Goal: Contribute content

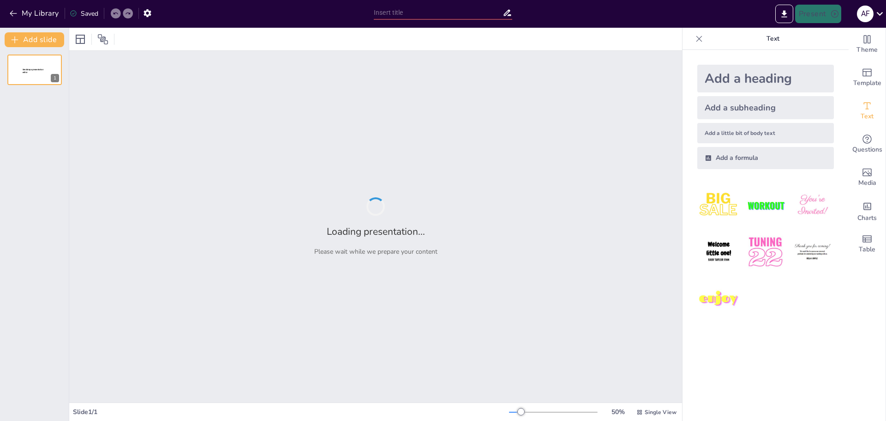
type input "Manajemen Lahan: Strategi Operasional dan Pengaturan Pemakaian"
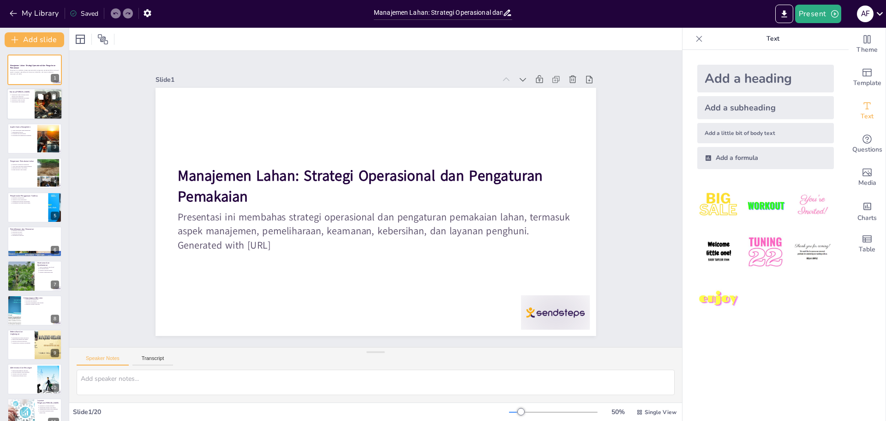
click at [43, 104] on div at bounding box center [48, 104] width 55 height 31
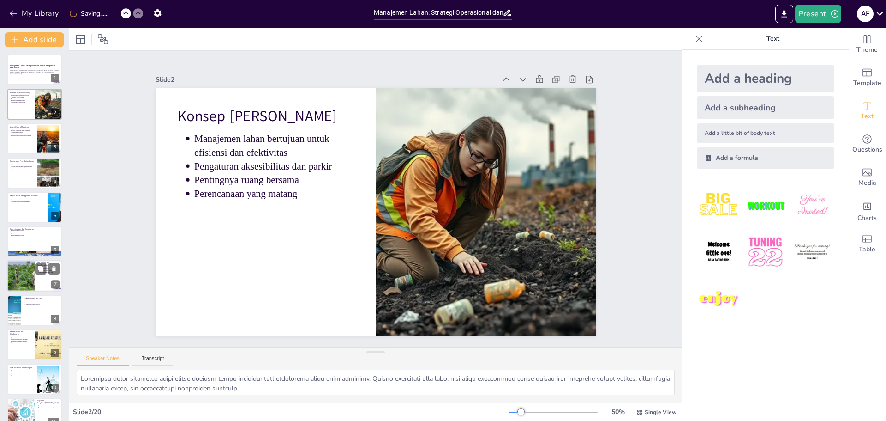
click at [28, 278] on div at bounding box center [21, 275] width 42 height 31
type textarea "Sistem keamanan yang baik, seperti CCTV dan satpam, adalah bagian penting dari …"
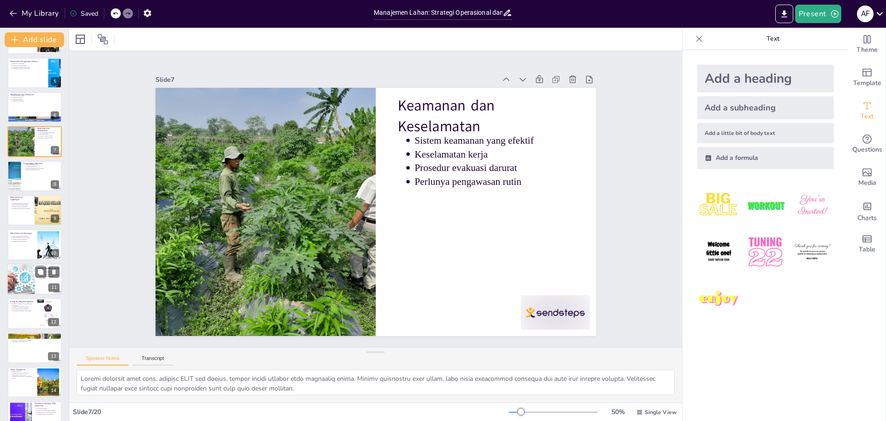
scroll to position [180, 0]
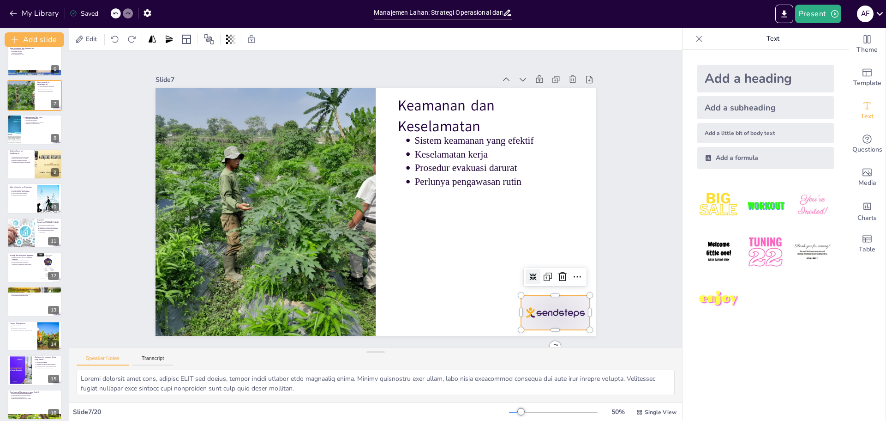
click at [350, 367] on div at bounding box center [323, 405] width 54 height 76
click at [557, 271] on icon at bounding box center [562, 276] width 11 height 11
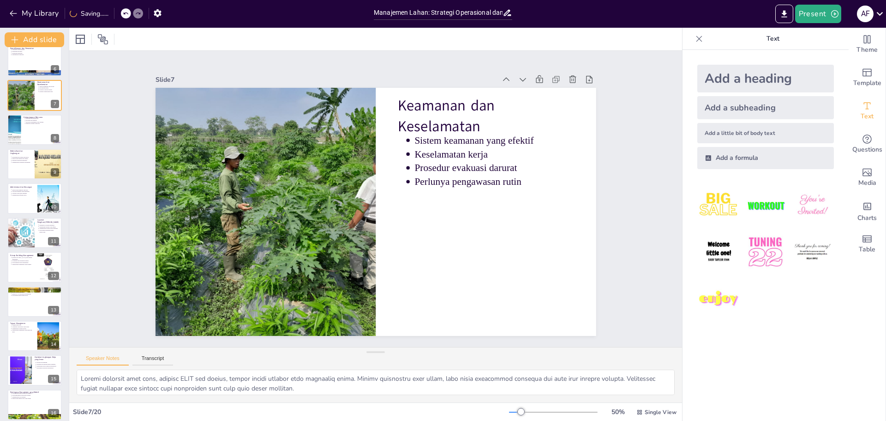
scroll to position [0, 0]
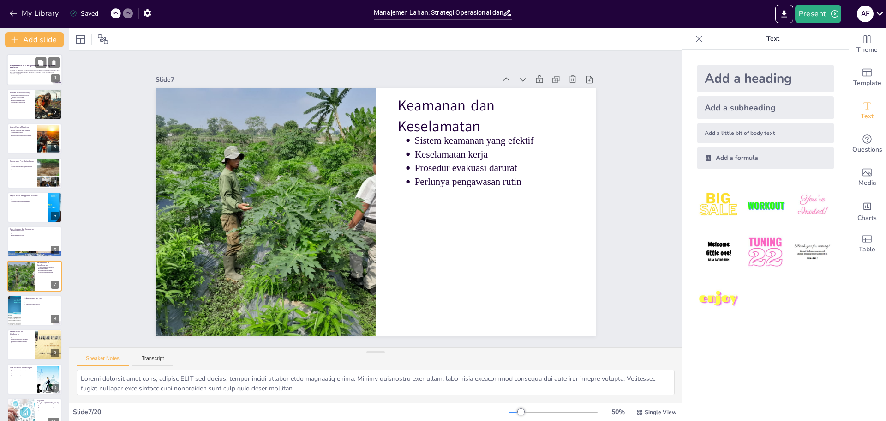
click at [25, 66] on strong "Manajemen Lahan: Strategi Operasional dan Pengaturan Pemakaian" at bounding box center [33, 66] width 46 height 5
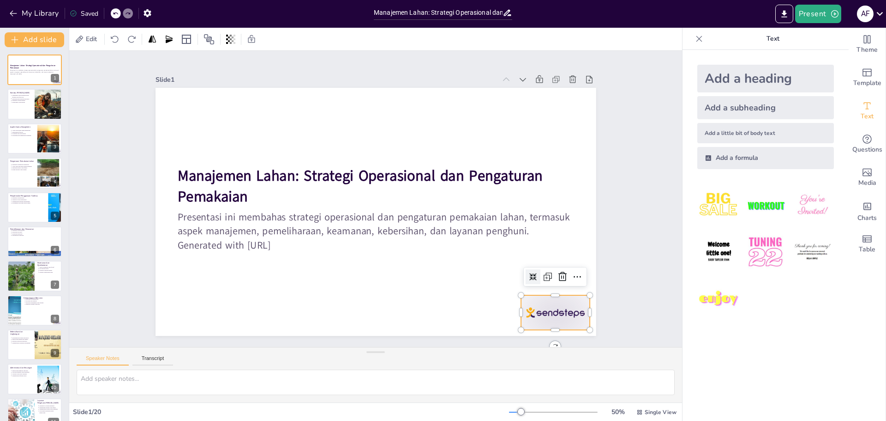
click at [548, 315] on div at bounding box center [555, 312] width 69 height 35
click at [367, 394] on icon at bounding box center [360, 401] width 14 height 14
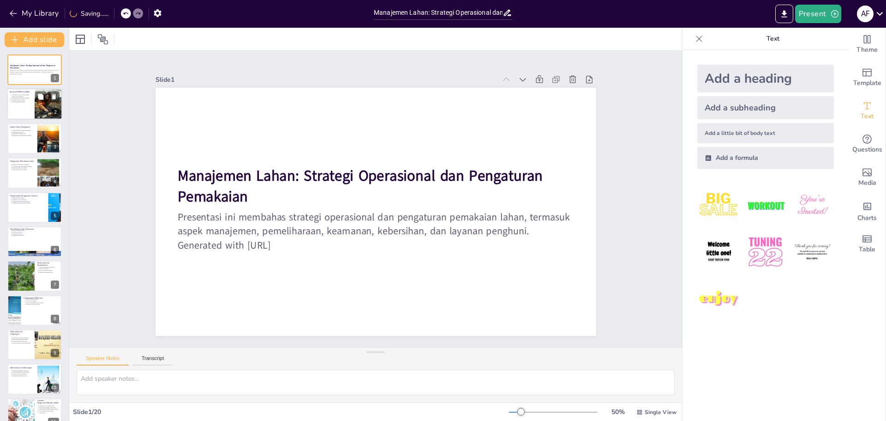
click at [42, 108] on div at bounding box center [48, 104] width 55 height 31
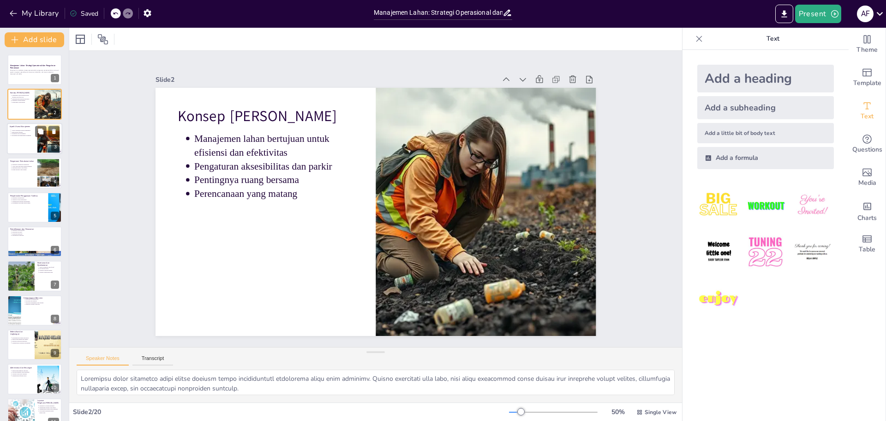
click at [23, 142] on div at bounding box center [34, 138] width 55 height 31
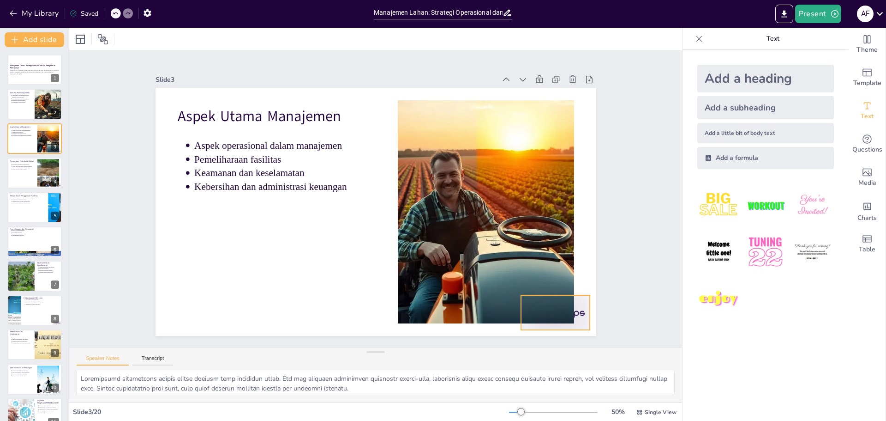
click at [221, 126] on div at bounding box center [185, 105] width 72 height 42
click at [388, 394] on icon at bounding box center [380, 401] width 15 height 15
click at [36, 171] on button at bounding box center [40, 165] width 11 height 11
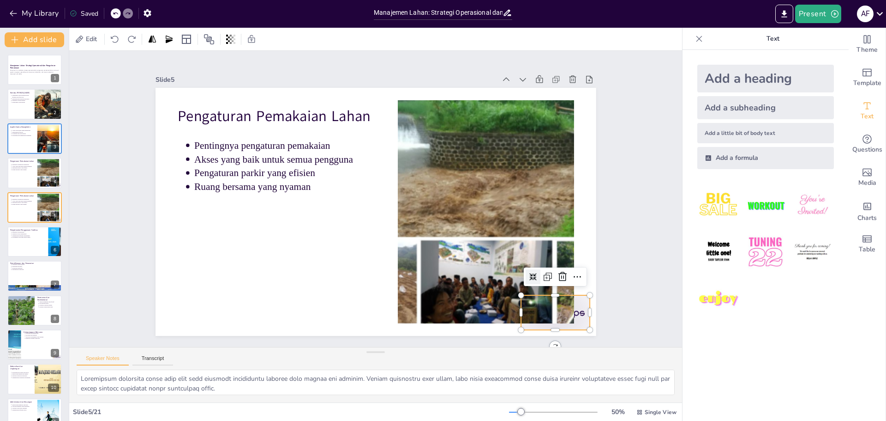
click at [493, 362] on div at bounding box center [454, 396] width 76 height 68
click at [199, 280] on icon at bounding box center [193, 286] width 12 height 12
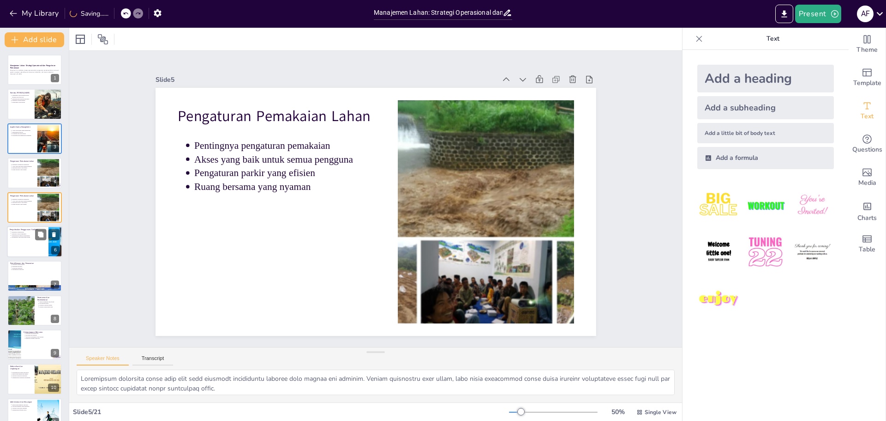
click at [20, 242] on div at bounding box center [34, 241] width 55 height 31
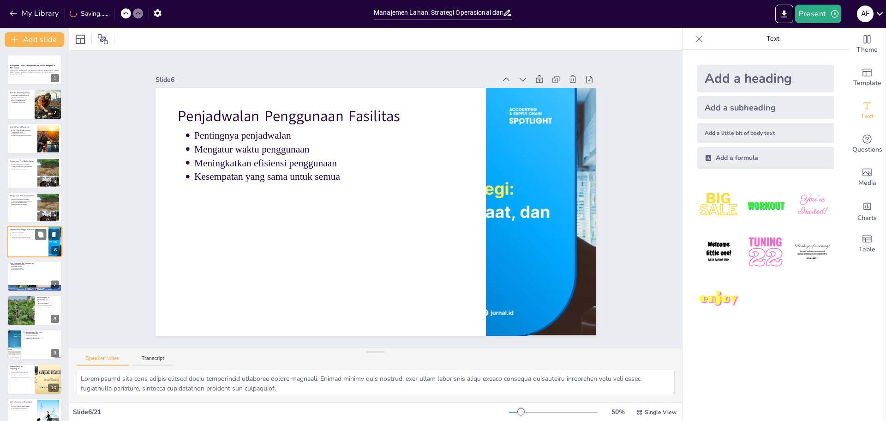
scroll to position [8, 0]
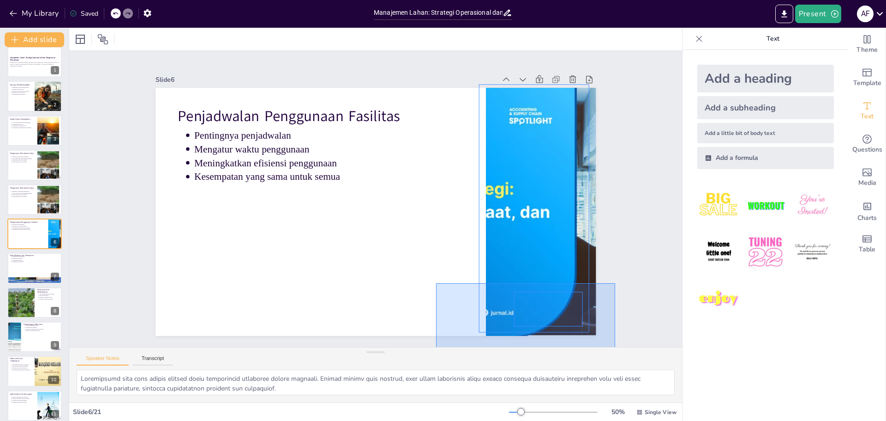
drag, startPoint x: 436, startPoint y: 283, endPoint x: 615, endPoint y: 347, distance: 190.3
click at [615, 347] on div "Slide 1 Manajemen Lahan: Strategi Operasional dan Pengaturan Pemakaian Presenta…" at bounding box center [375, 226] width 613 height 351
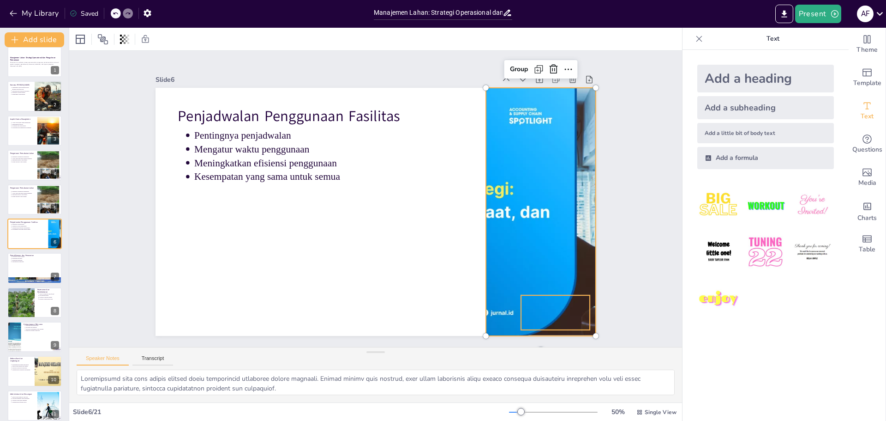
click at [548, 311] on div at bounding box center [535, 245] width 482 height 334
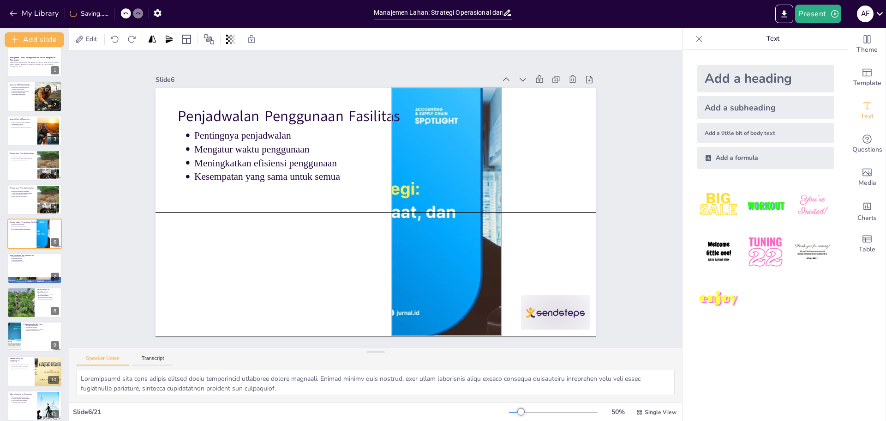
drag, startPoint x: 537, startPoint y: 303, endPoint x: 443, endPoint y: 304, distance: 94.2
click at [443, 304] on div at bounding box center [318, 242] width 479 height 493
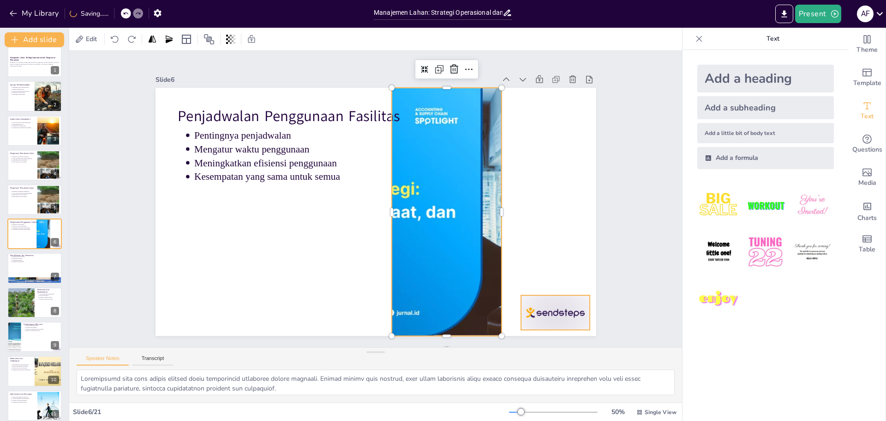
click at [493, 362] on div at bounding box center [454, 396] width 76 height 68
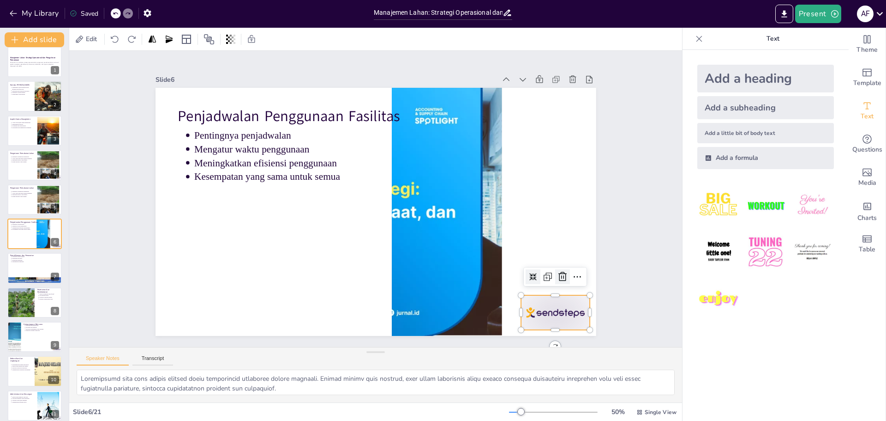
click at [345, 391] on icon at bounding box center [338, 397] width 13 height 13
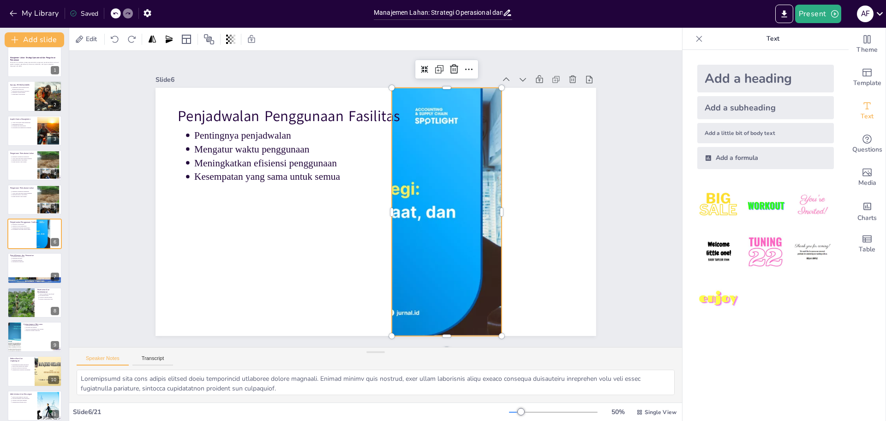
drag, startPoint x: 431, startPoint y: 255, endPoint x: 427, endPoint y: 250, distance: 6.2
click at [431, 255] on div at bounding box center [393, 268] width 406 height 503
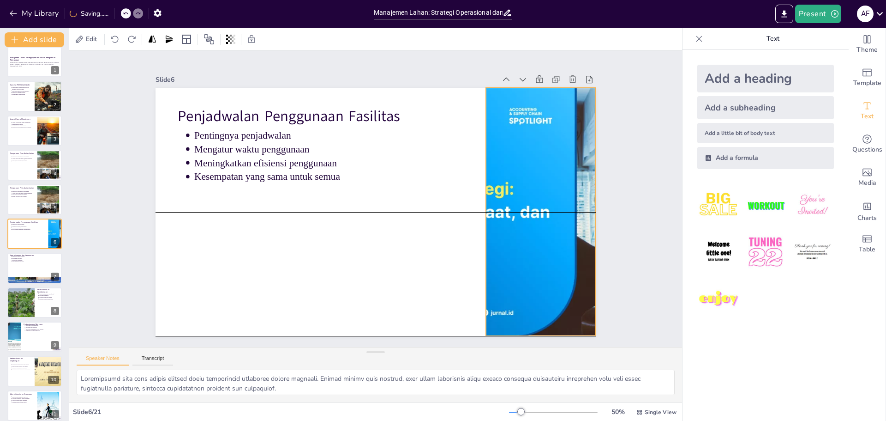
drag, startPoint x: 431, startPoint y: 248, endPoint x: 517, endPoint y: 246, distance: 86.4
click at [470, 246] on div at bounding box center [223, 135] width 496 height 372
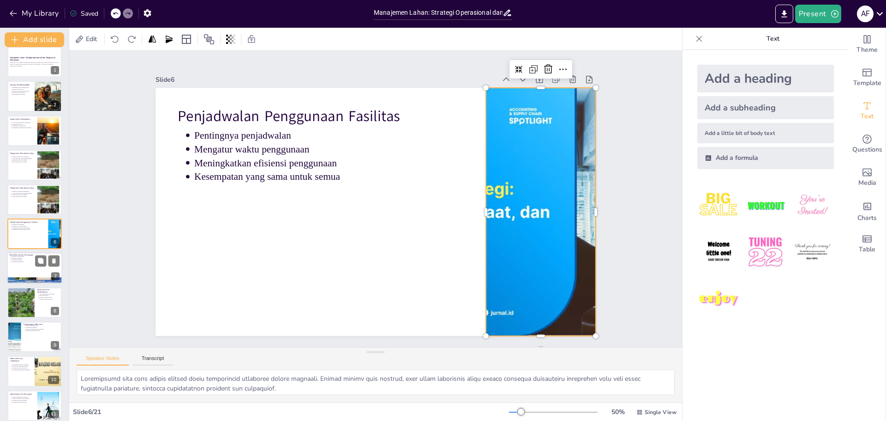
click at [29, 274] on div at bounding box center [34, 268] width 55 height 31
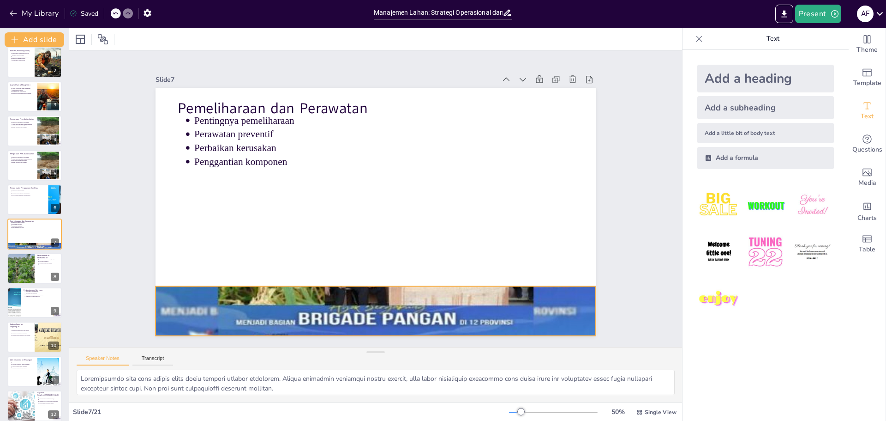
click at [411, 313] on div at bounding box center [264, 210] width 293 height 464
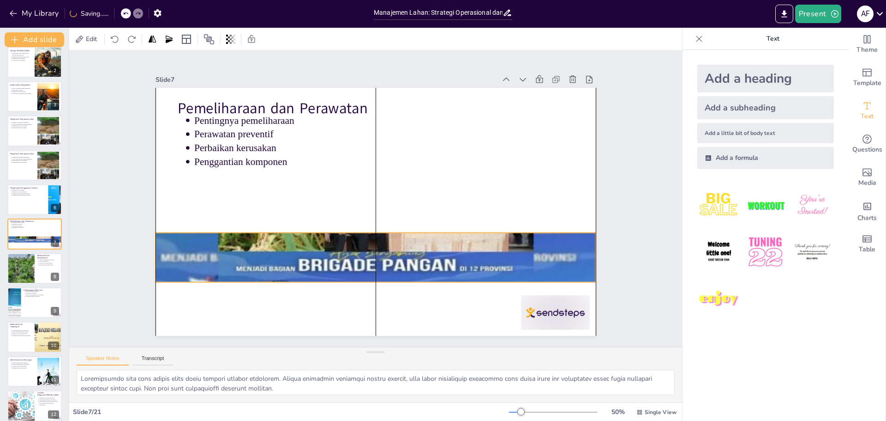
drag, startPoint x: 519, startPoint y: 313, endPoint x: 518, endPoint y: 259, distance: 53.6
click at [518, 259] on div at bounding box center [337, 242] width 494 height 480
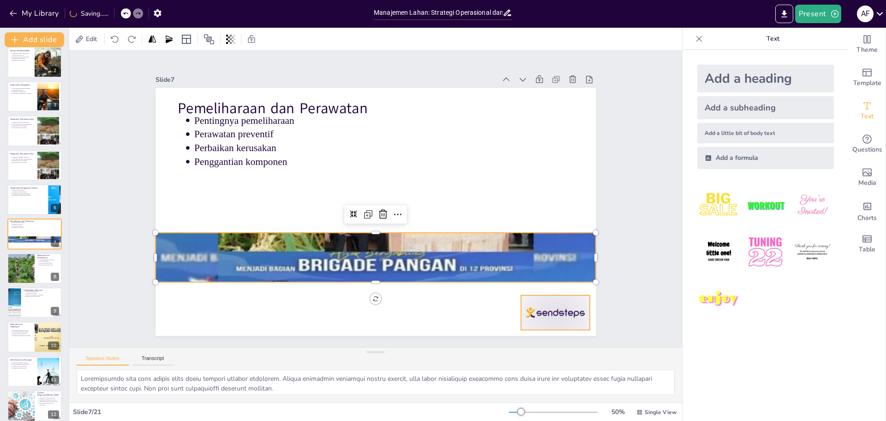
click at [252, 314] on div at bounding box center [228, 350] width 48 height 74
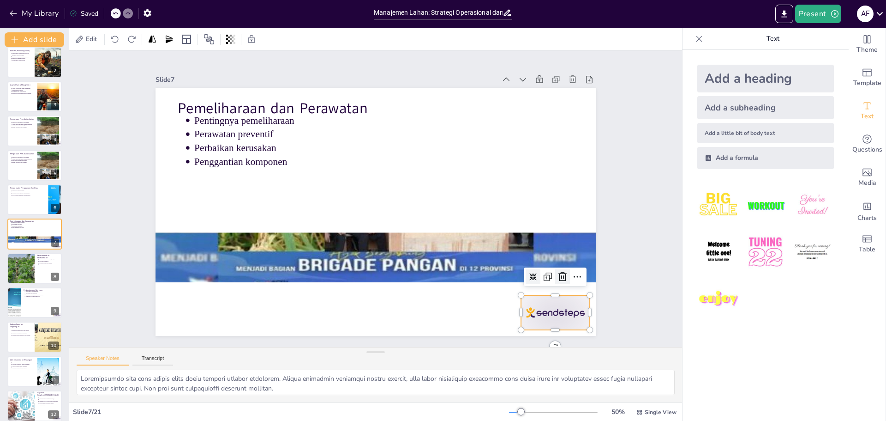
click at [202, 107] on icon at bounding box center [197, 102] width 9 height 10
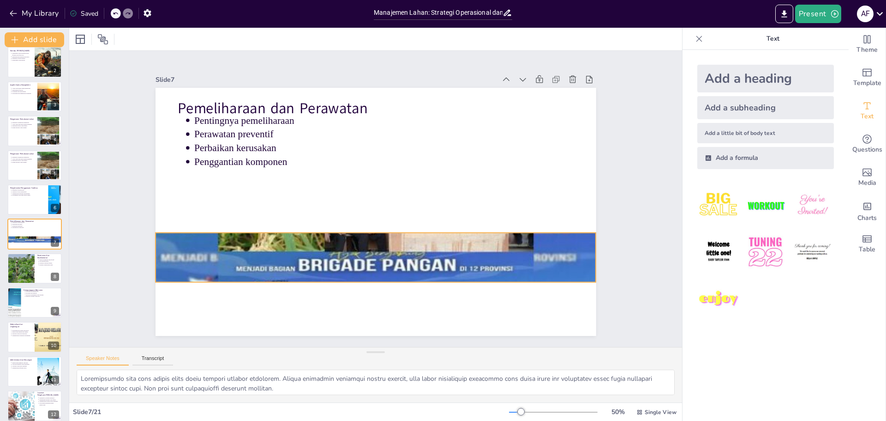
click at [475, 246] on div at bounding box center [341, 246] width 503 height 460
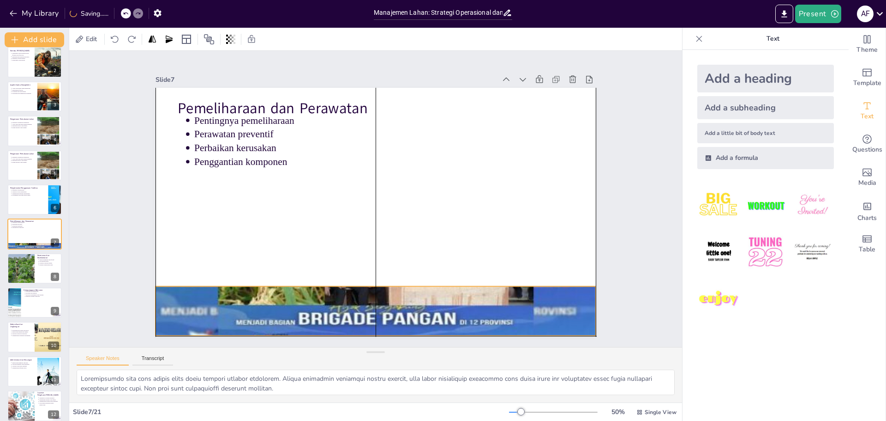
drag, startPoint x: 463, startPoint y: 247, endPoint x: 464, endPoint y: 294, distance: 47.1
click at [464, 294] on div at bounding box center [451, 282] width 494 height 480
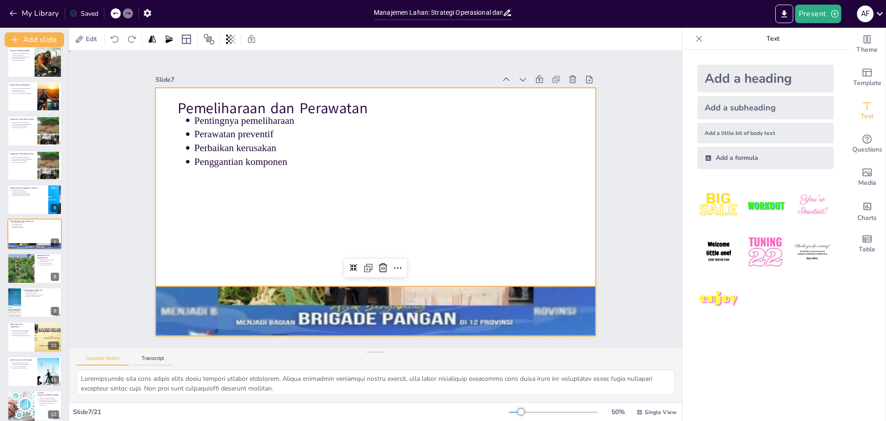
click at [295, 200] on div at bounding box center [364, 195] width 372 height 496
click at [356, 168] on div at bounding box center [364, 203] width 372 height 496
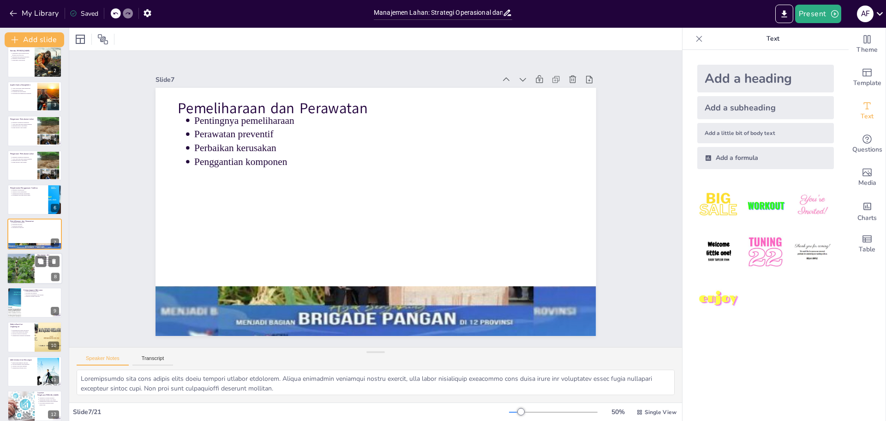
click at [27, 274] on div at bounding box center [21, 268] width 42 height 31
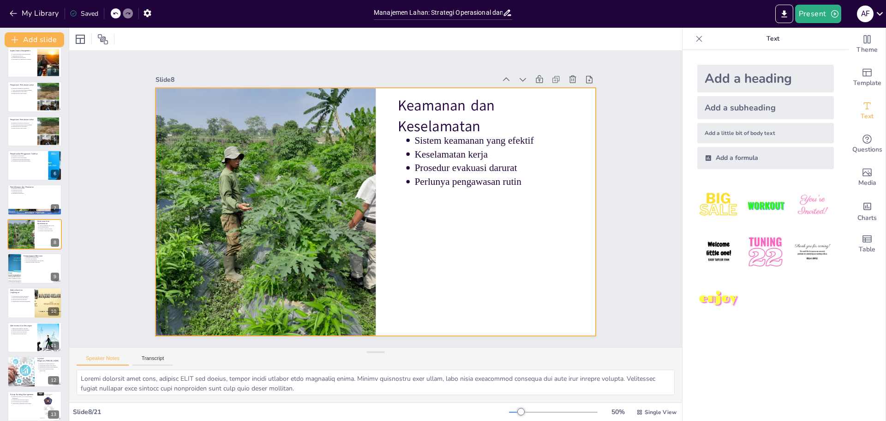
click at [516, 292] on div at bounding box center [364, 204] width 406 height 504
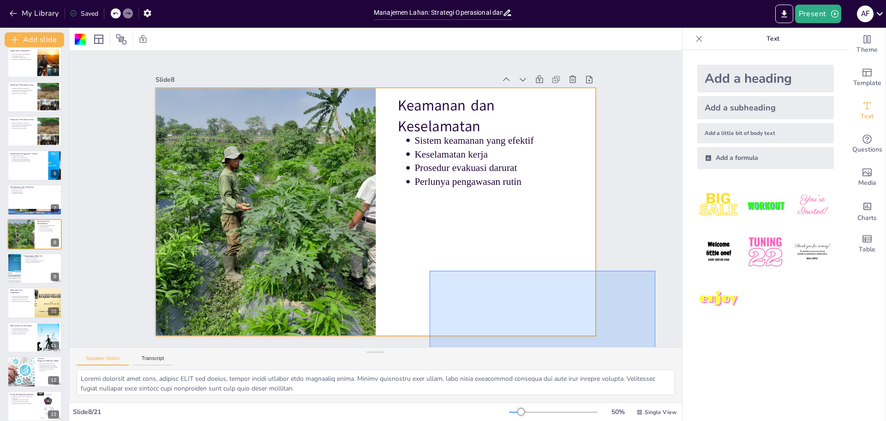
drag, startPoint x: 610, startPoint y: 291, endPoint x: 432, endPoint y: 356, distance: 190.1
click at [430, 357] on div "Slide 1 Manajemen Lahan: Strategi Operasional dan Pengaturan Pemakaian Presenta…" at bounding box center [375, 226] width 613 height 351
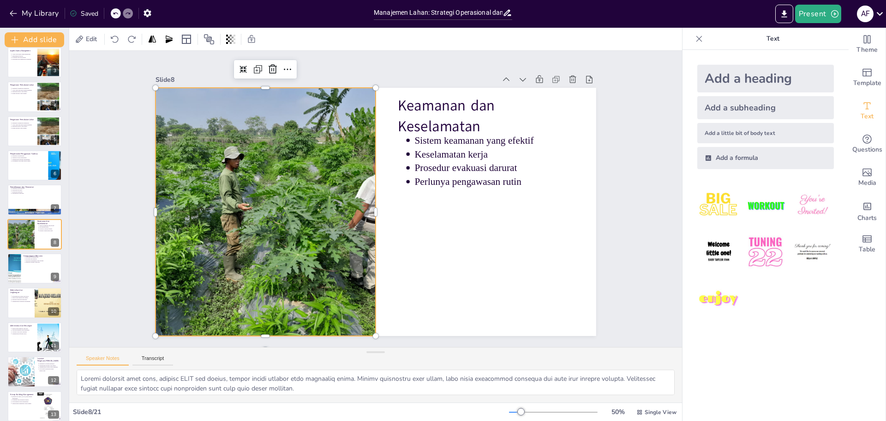
click at [266, 232] on div at bounding box center [472, 252] width 413 height 395
click at [20, 264] on div at bounding box center [14, 268] width 24 height 31
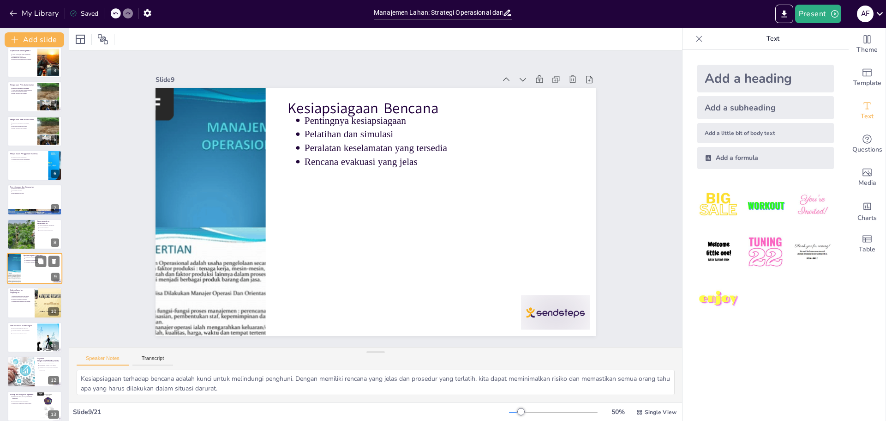
scroll to position [111, 0]
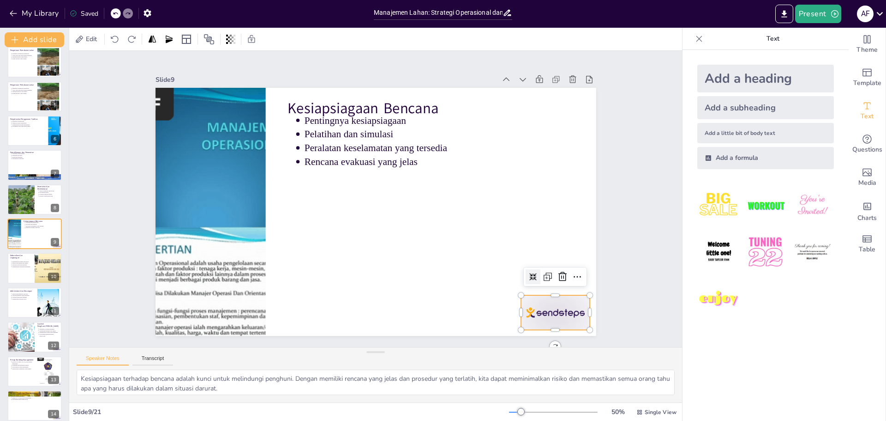
click at [493, 362] on div at bounding box center [454, 396] width 76 height 68
click at [316, 16] on icon at bounding box center [309, 8] width 16 height 16
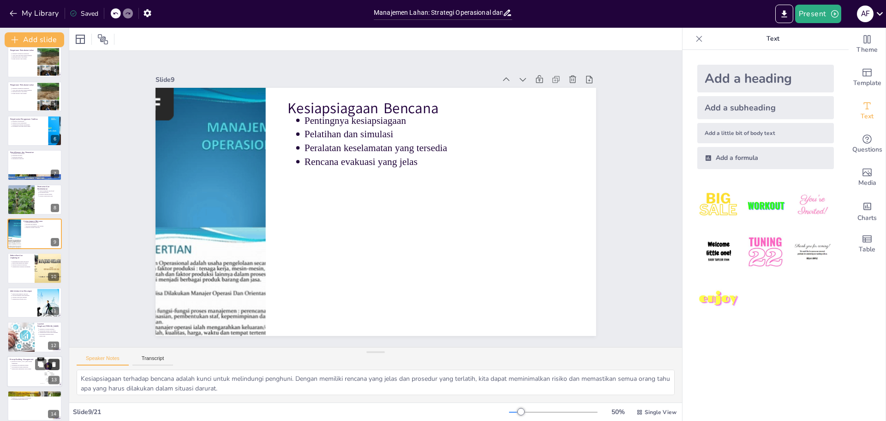
scroll to position [157, 0]
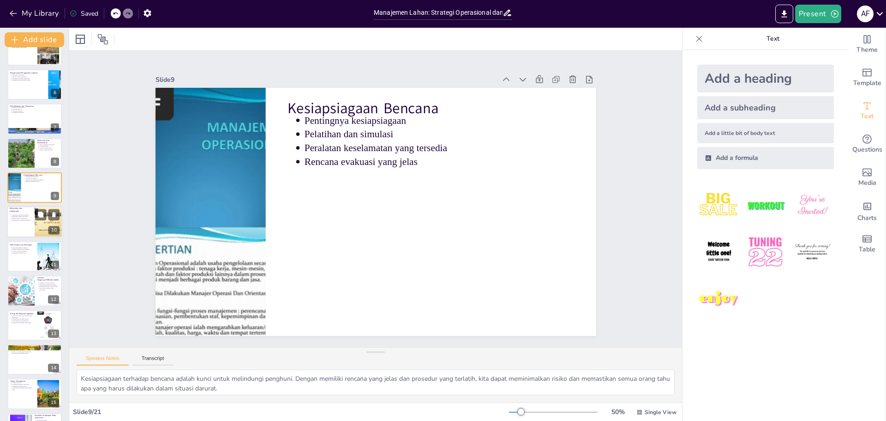
click at [14, 224] on div at bounding box center [34, 221] width 55 height 31
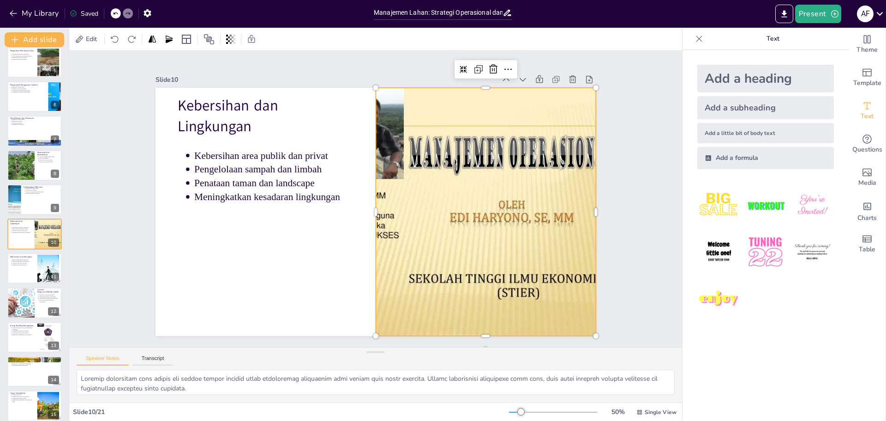
click at [517, 311] on div at bounding box center [486, 212] width 358 height 248
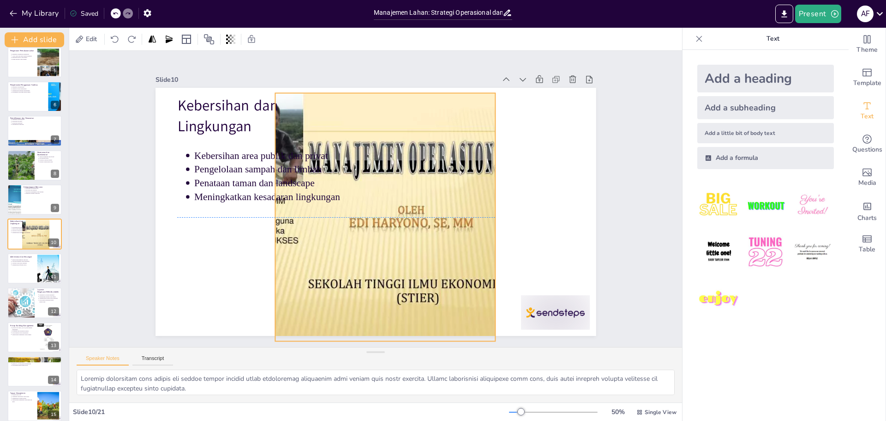
drag, startPoint x: 529, startPoint y: 309, endPoint x: 428, endPoint y: 312, distance: 100.7
click at [428, 312] on div at bounding box center [395, 193] width 317 height 402
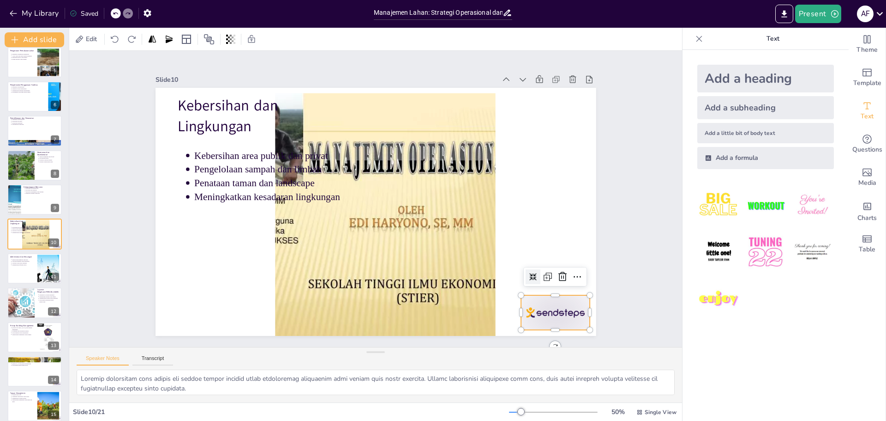
click at [543, 101] on div at bounding box center [539, 63] width 54 height 76
click at [536, 324] on icon at bounding box center [530, 331] width 14 height 14
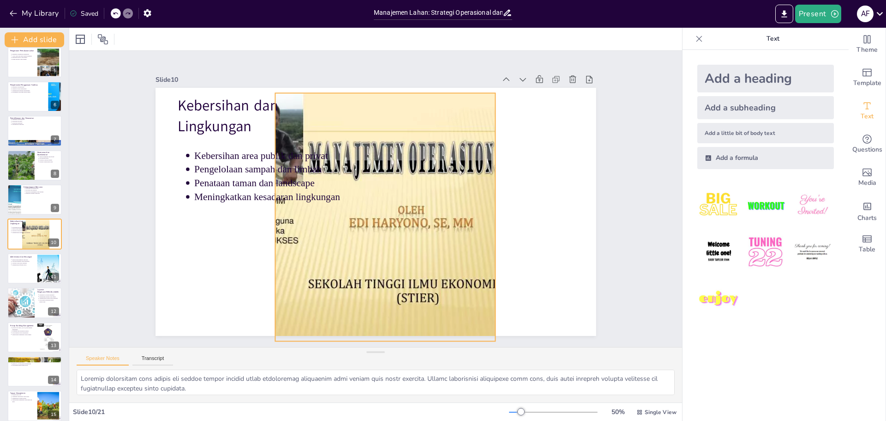
click at [427, 263] on div at bounding box center [396, 204] width 424 height 432
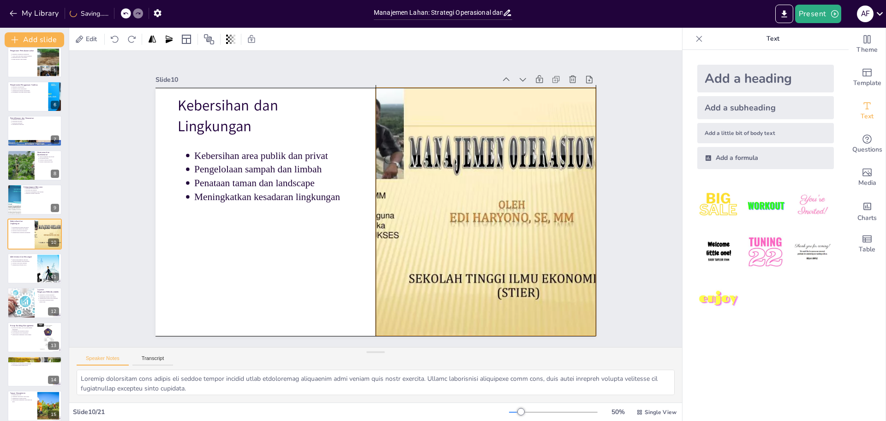
drag, startPoint x: 403, startPoint y: 259, endPoint x: 501, endPoint y: 252, distance: 99.1
click at [501, 252] on div at bounding box center [486, 200] width 382 height 284
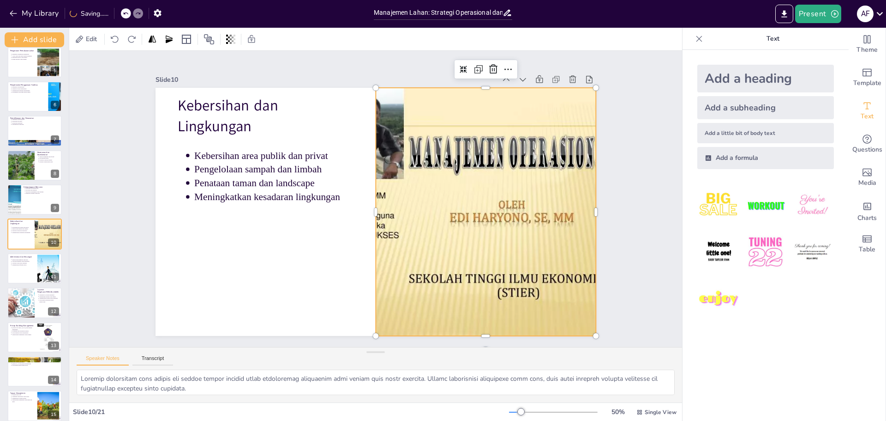
click at [465, 235] on div at bounding box center [270, 232] width 428 height 372
click at [465, 235] on div at bounding box center [386, 309] width 317 height 402
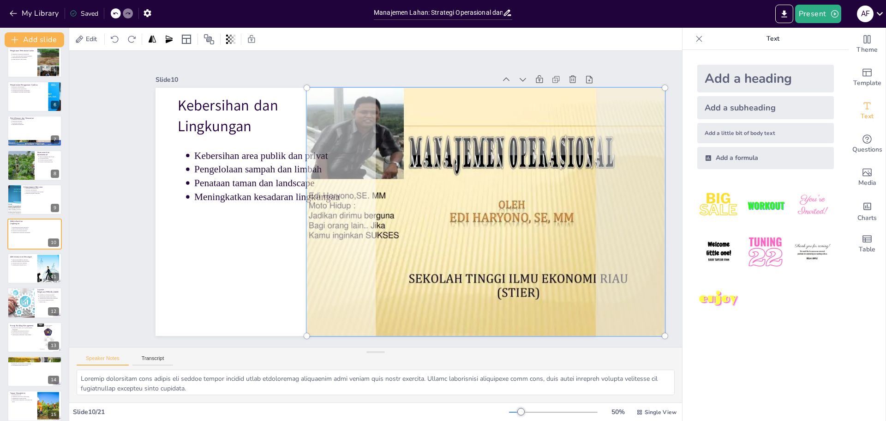
click at [465, 235] on div at bounding box center [397, 308] width 361 height 432
click at [465, 235] on div at bounding box center [279, 253] width 451 height 427
click at [231, 240] on div at bounding box center [375, 186] width 441 height 248
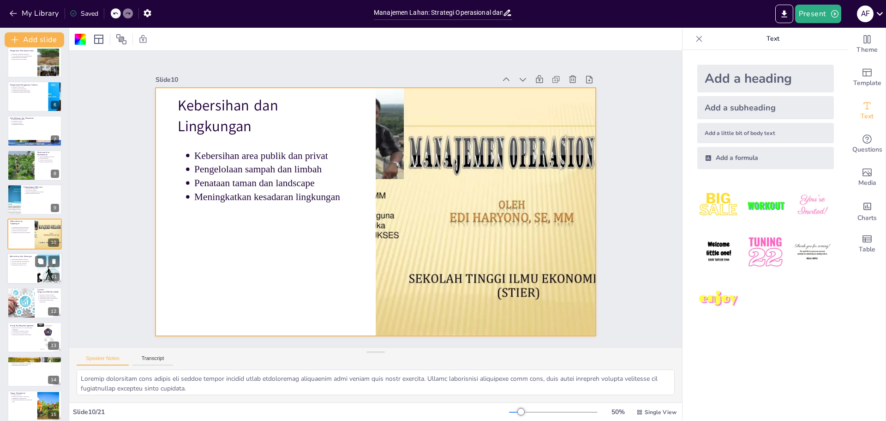
click at [12, 267] on div at bounding box center [34, 268] width 55 height 31
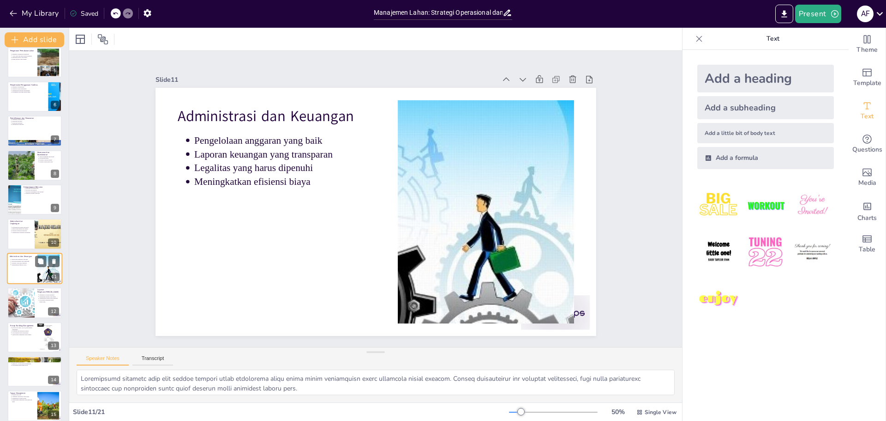
scroll to position [179, 0]
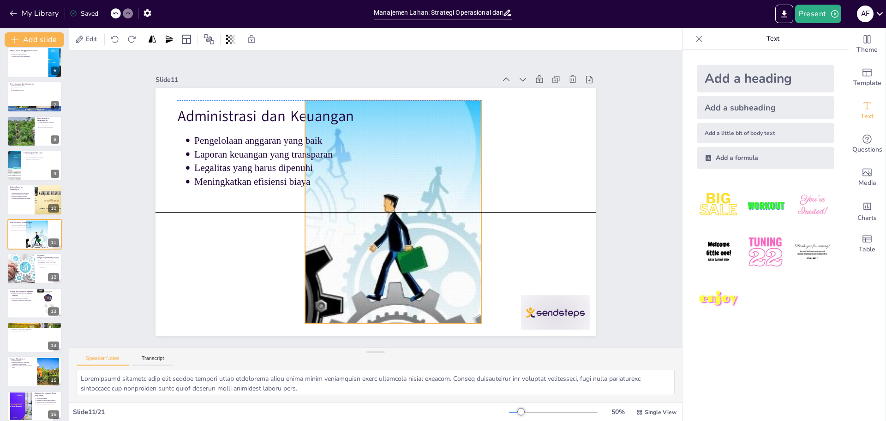
drag, startPoint x: 502, startPoint y: 283, endPoint x: 409, endPoint y: 282, distance: 93.3
click at [409, 282] on div at bounding box center [375, 220] width 429 height 474
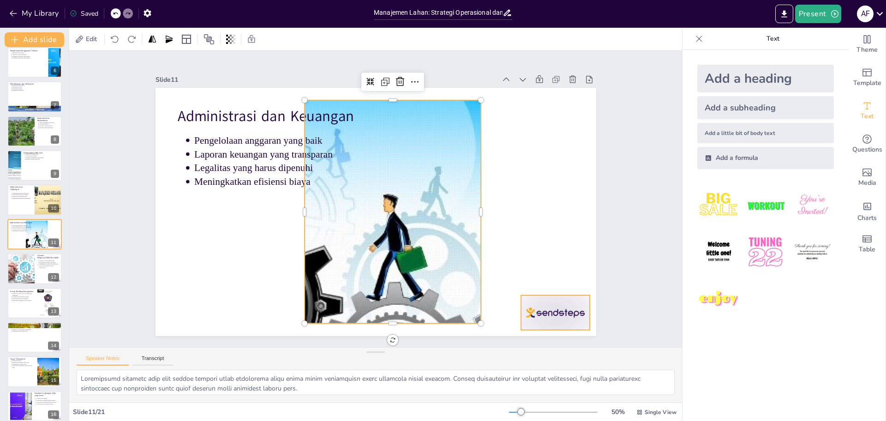
click at [447, 371] on div at bounding box center [412, 408] width 72 height 74
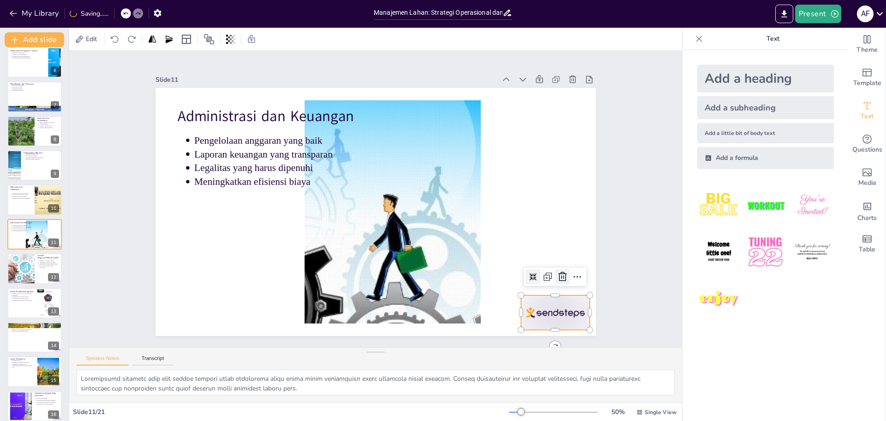
click at [557, 274] on icon at bounding box center [562, 276] width 11 height 11
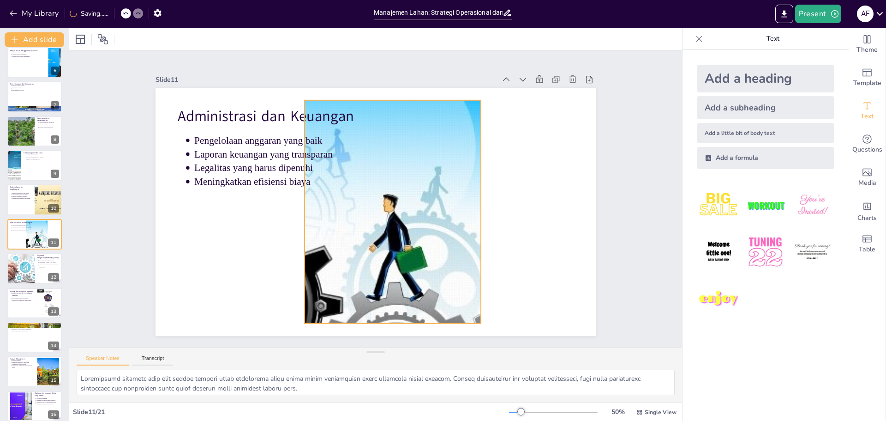
click at [415, 260] on div at bounding box center [362, 183] width 461 height 307
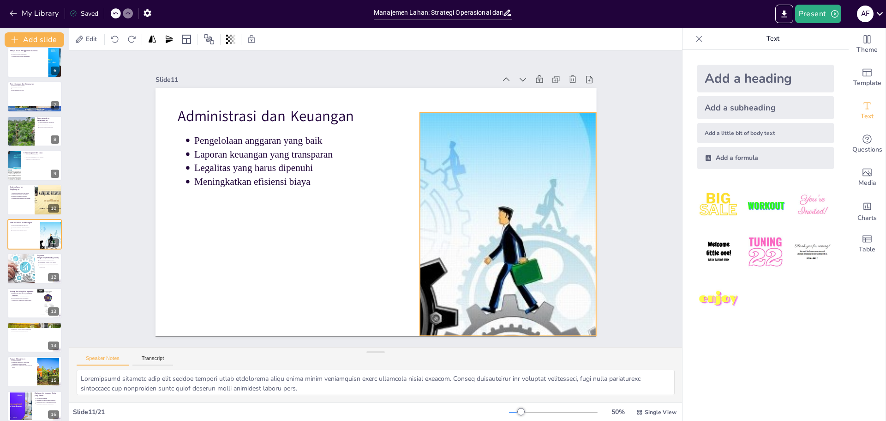
drag, startPoint x: 452, startPoint y: 249, endPoint x: 497, endPoint y: 258, distance: 45.6
click at [497, 258] on div at bounding box center [419, 326] width 405 height 478
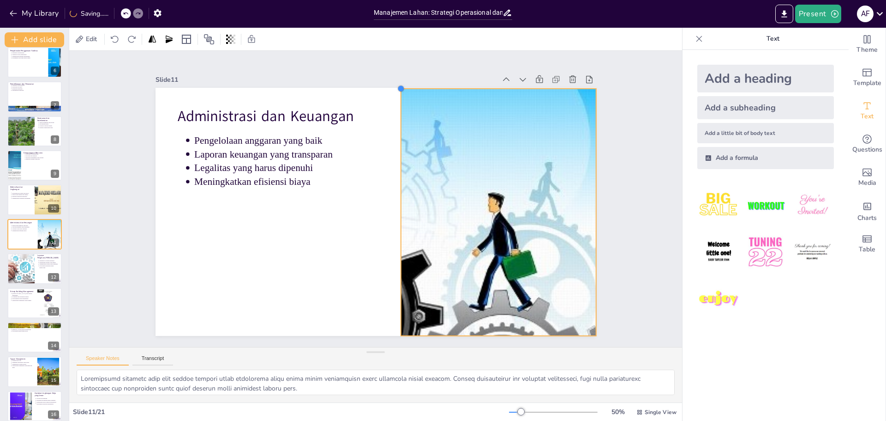
drag, startPoint x: 413, startPoint y: 112, endPoint x: 394, endPoint y: 103, distance: 20.7
click at [394, 103] on div "Administrasi dan Keuangan Pengelolaan anggaran yang baik Laporan keuangan yang …" at bounding box center [384, 208] width 493 height 479
click at [95, 199] on div "Slide 1 Manajemen Lahan: Strategi Operasional dan Pengaturan Pemakaian Presenta…" at bounding box center [375, 198] width 661 height 417
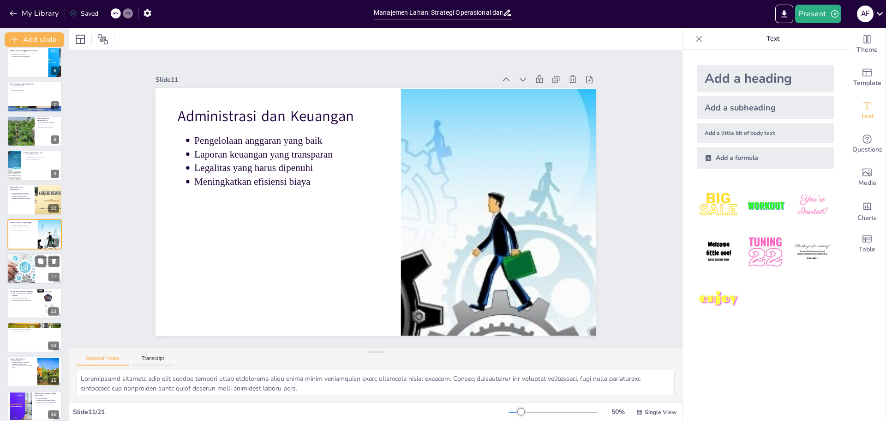
click at [23, 272] on div at bounding box center [21, 268] width 54 height 31
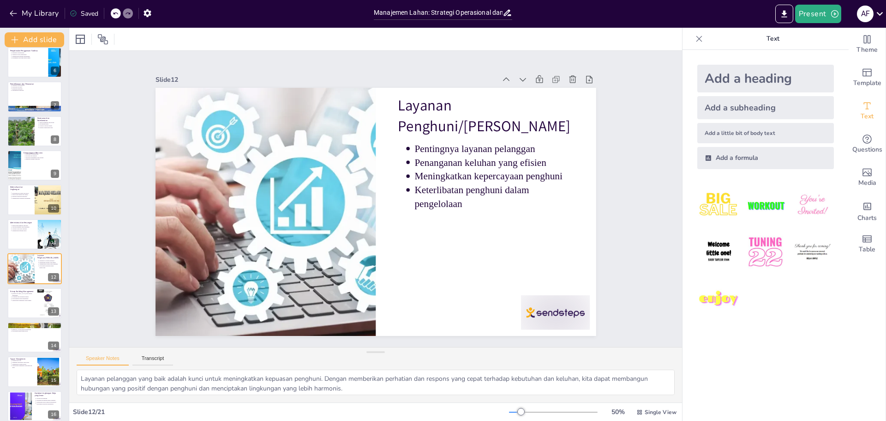
scroll to position [214, 0]
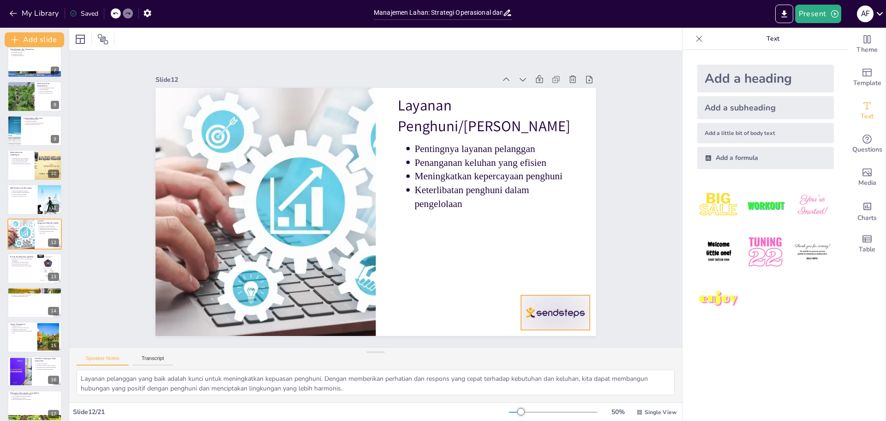
click at [265, 330] on div at bounding box center [244, 366] width 42 height 72
click at [471, 374] on icon at bounding box center [463, 382] width 16 height 16
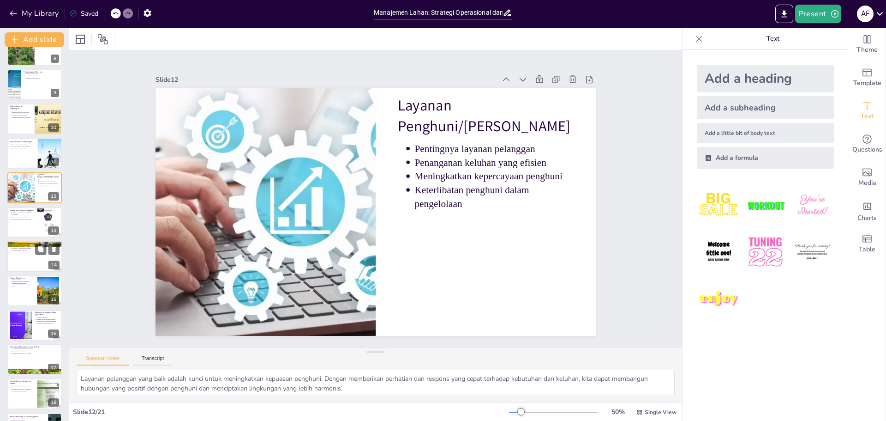
click at [18, 252] on div at bounding box center [34, 256] width 55 height 31
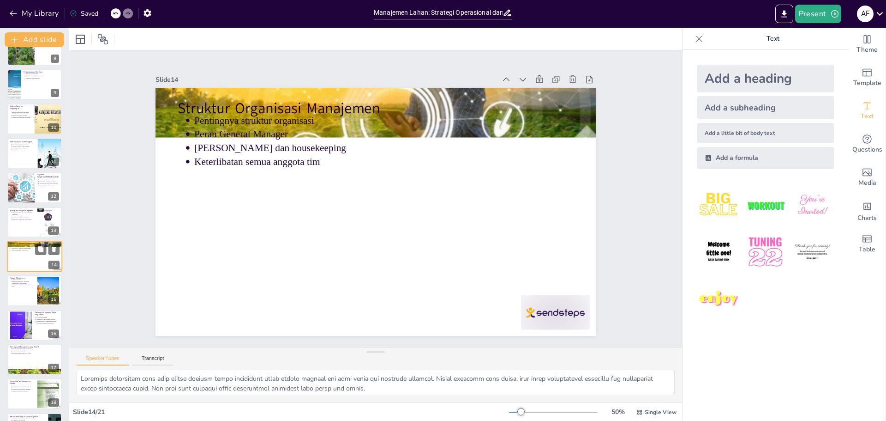
scroll to position [283, 0]
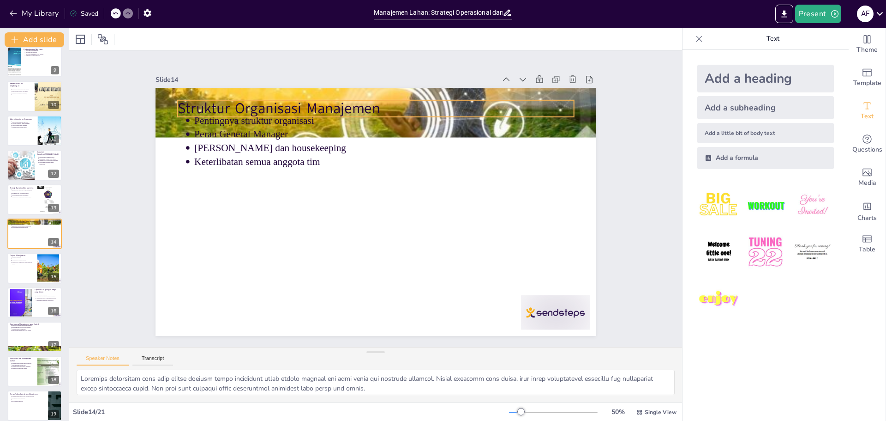
click at [318, 214] on p "Struktur Organisasi Manajemen" at bounding box center [348, 285] width 384 height 142
click at [233, 65] on div "Slide 1 Manajemen Lahan: Strategi Operasional dan Pengaturan Pemakaian Presenta…" at bounding box center [376, 198] width 319 height 467
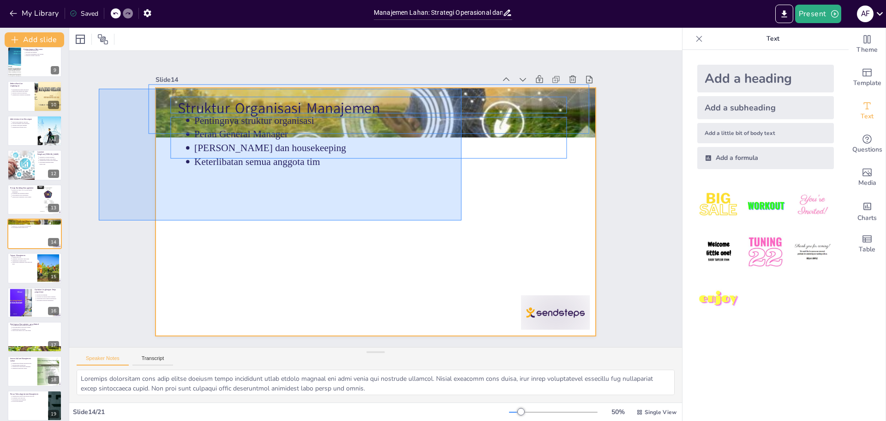
drag, startPoint x: 99, startPoint y: 89, endPoint x: 374, endPoint y: 192, distance: 294.4
click at [461, 220] on div "Slide 1 Manajemen Lahan: Strategi Operasional dan Pengaturan Pemakaian Presenta…" at bounding box center [376, 199] width 600 height 670
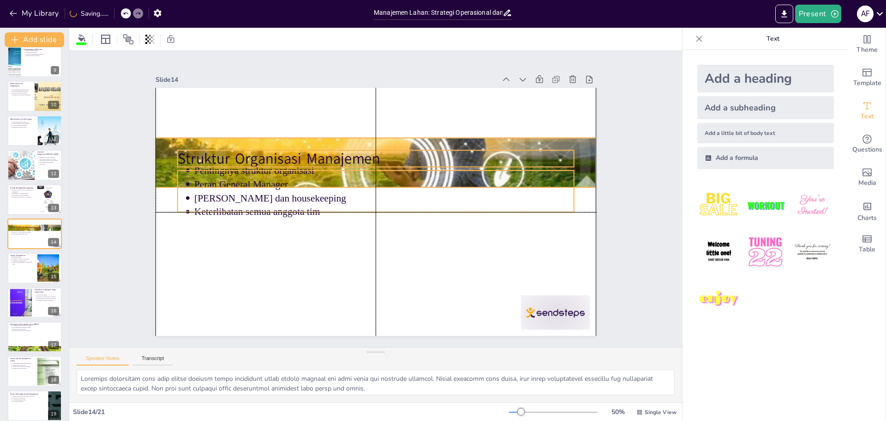
drag, startPoint x: 249, startPoint y: 129, endPoint x: 254, endPoint y: 151, distance: 22.7
click at [254, 187] on p "Struktur Organisasi Manajemen" at bounding box center [367, 238] width 392 height 102
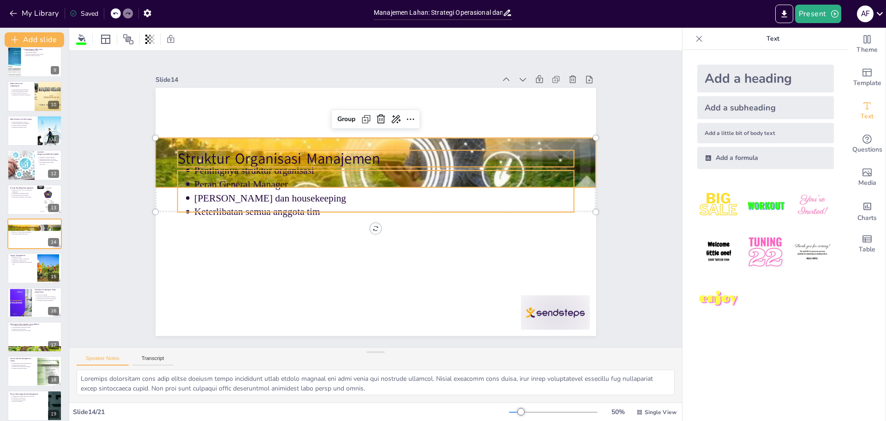
click at [264, 137] on div at bounding box center [390, 165] width 523 height 448
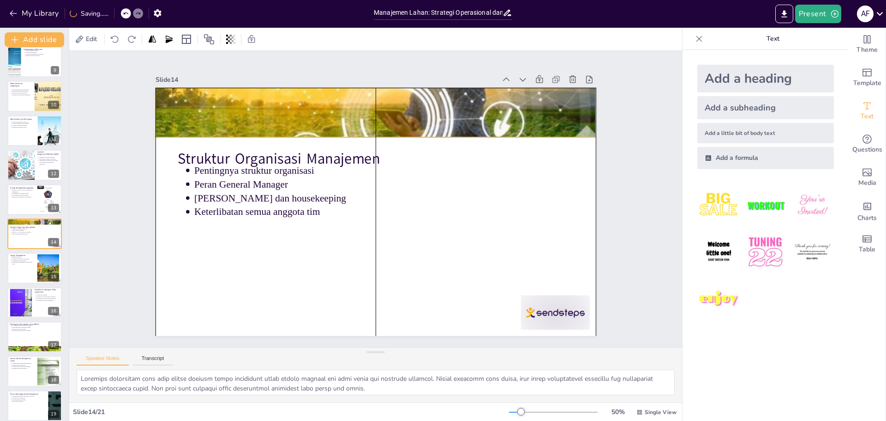
drag, startPoint x: 262, startPoint y: 138, endPoint x: 262, endPoint y: 88, distance: 49.9
click at [262, 88] on div at bounding box center [458, 225] width 416 height 510
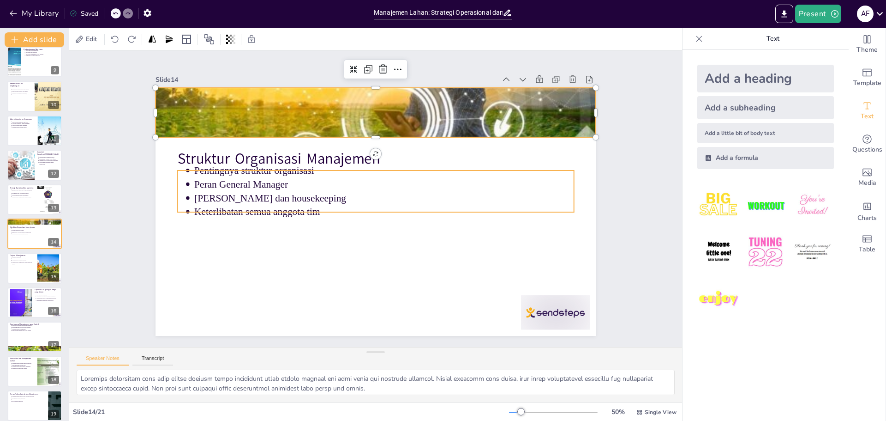
click at [382, 208] on div "Struktur Organisasi Manajemen Pentingnya struktur organisasi Peran General Mana…" at bounding box center [368, 188] width 502 height 460
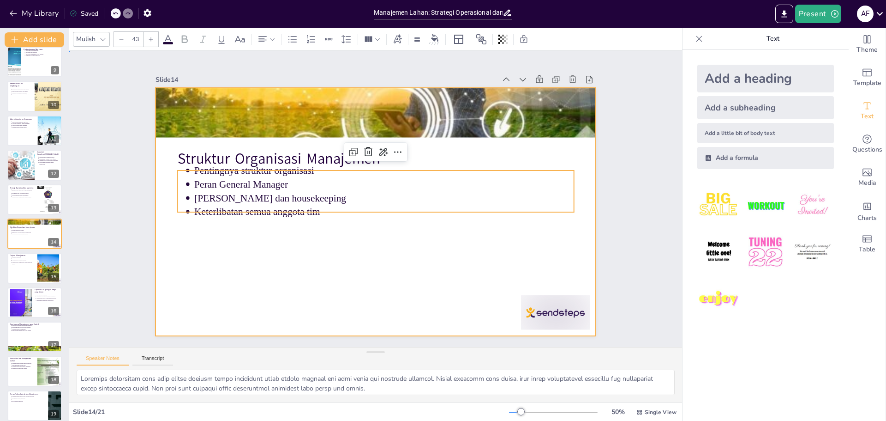
click at [398, 269] on div at bounding box center [388, 203] width 372 height 496
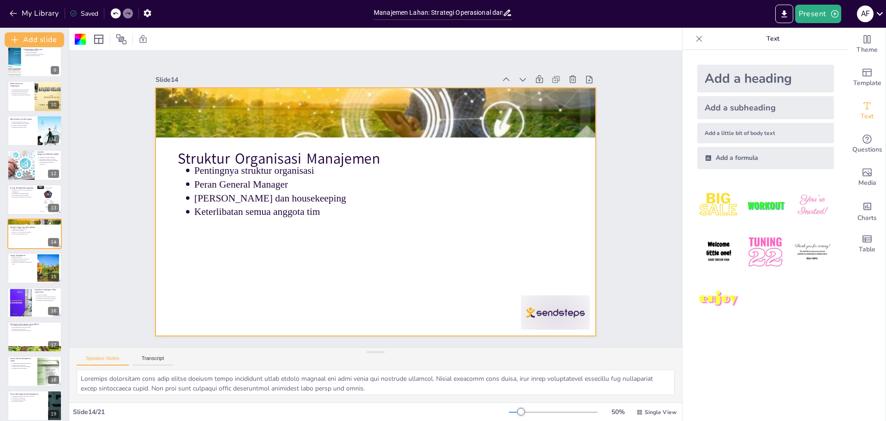
click at [416, 259] on div at bounding box center [365, 207] width 479 height 493
click at [416, 259] on div at bounding box center [368, 208] width 502 height 459
click at [416, 259] on div at bounding box center [364, 204] width 406 height 504
click at [252, 318] on div at bounding box center [228, 350] width 48 height 74
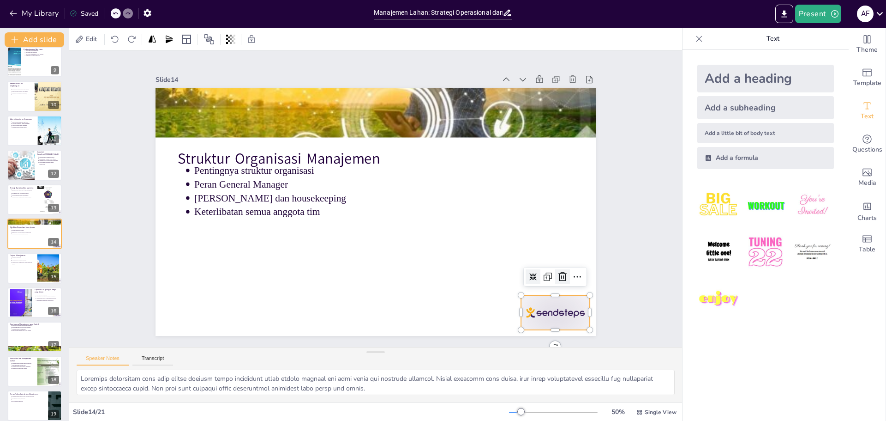
click at [388, 394] on icon at bounding box center [380, 401] width 15 height 15
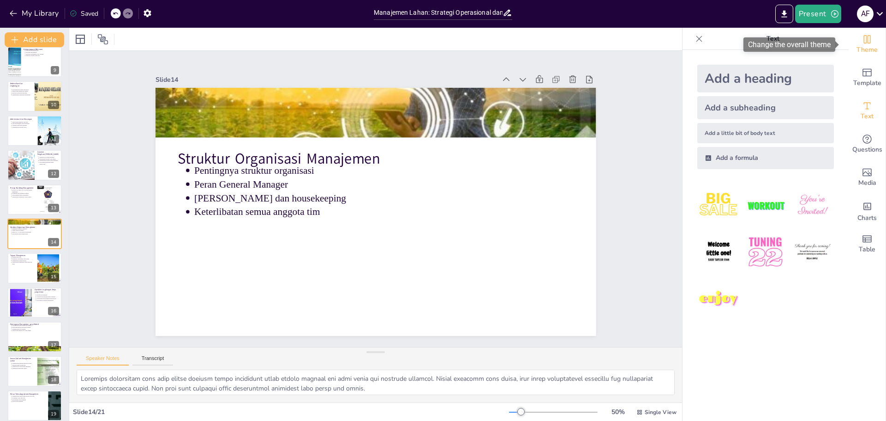
click at [862, 41] on icon "Change the overall theme" at bounding box center [867, 39] width 11 height 11
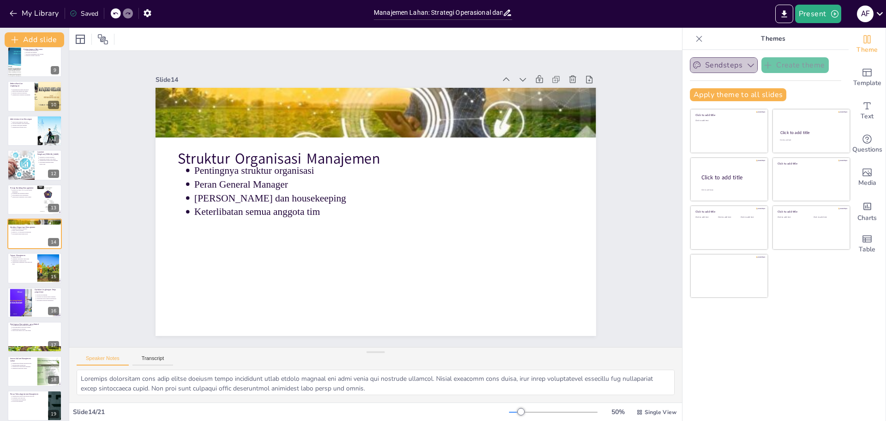
click at [733, 60] on button "Sendsteps" at bounding box center [724, 65] width 68 height 16
click at [813, 292] on div "Click to add title Click to add text Click to add title Click to add text Click…" at bounding box center [770, 202] width 161 height 189
click at [857, 45] on span "Theme" at bounding box center [867, 50] width 21 height 10
click at [27, 267] on div at bounding box center [34, 268] width 55 height 31
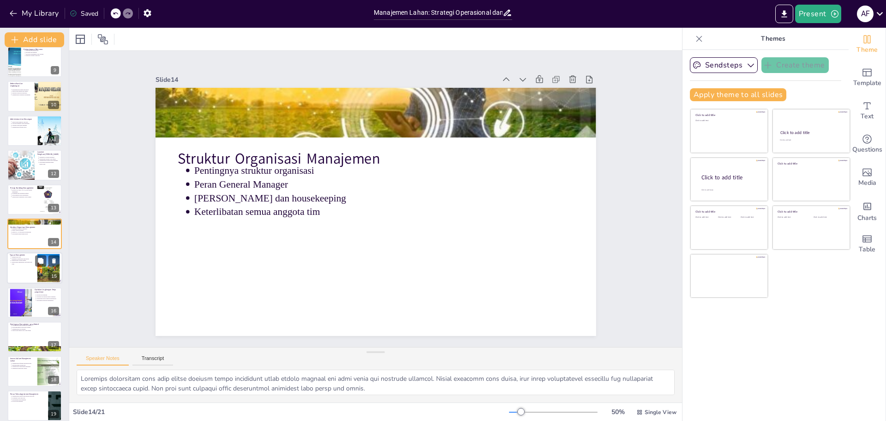
type textarea "Menjaga nilai aset adalah salah satu tujuan utama dalam manajemen lahan. Dengan…"
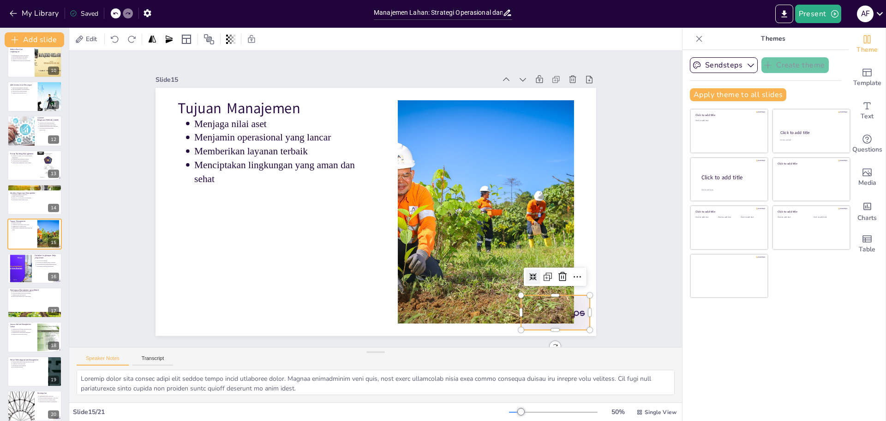
click at [344, 393] on icon at bounding box center [339, 398] width 11 height 10
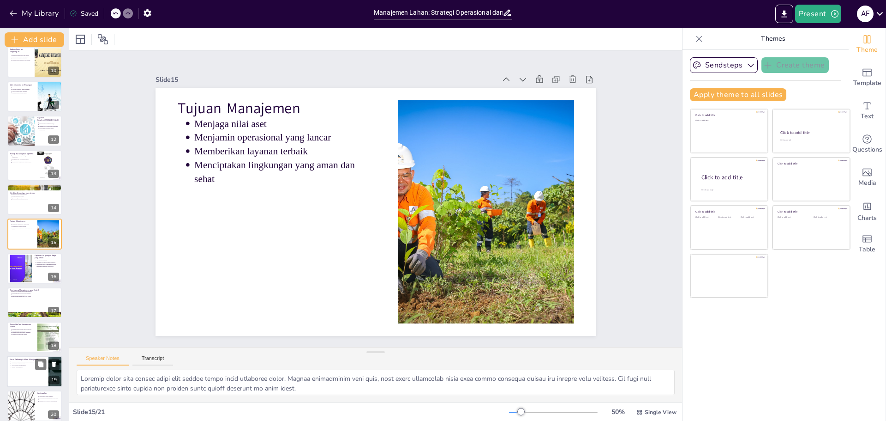
scroll to position [359, 0]
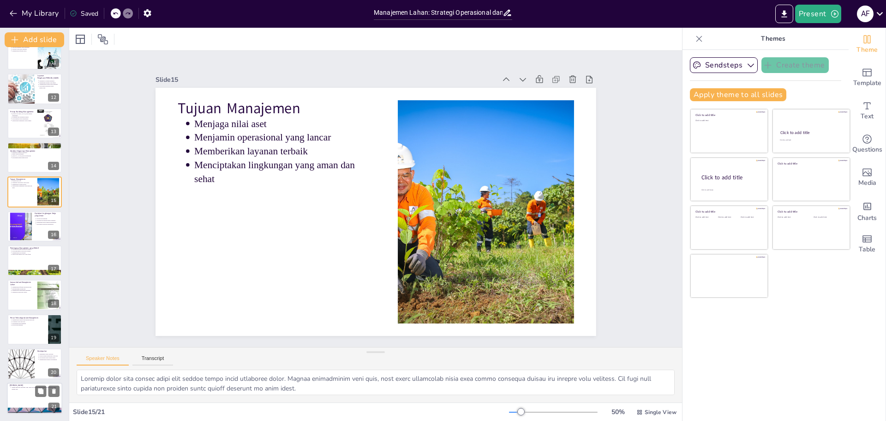
click at [22, 392] on div at bounding box center [34, 397] width 55 height 31
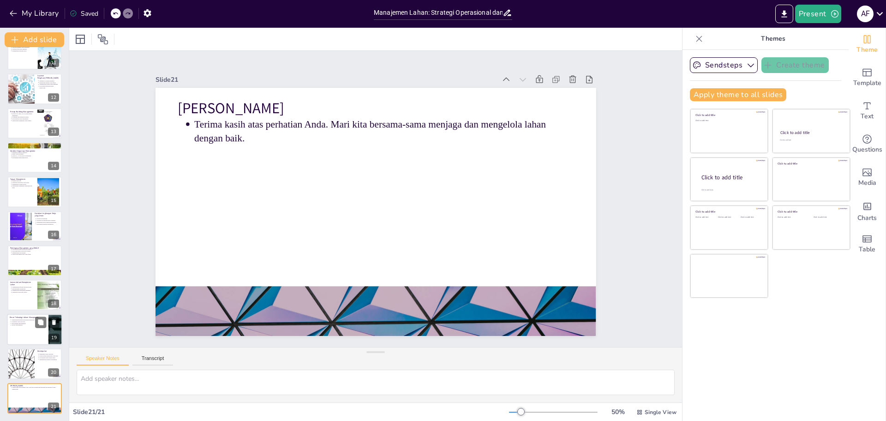
click at [24, 327] on div at bounding box center [34, 328] width 55 height 31
type textarea "Meningkatkan pengelolaan melalui teknologi adalah langkah penting dalam manajem…"
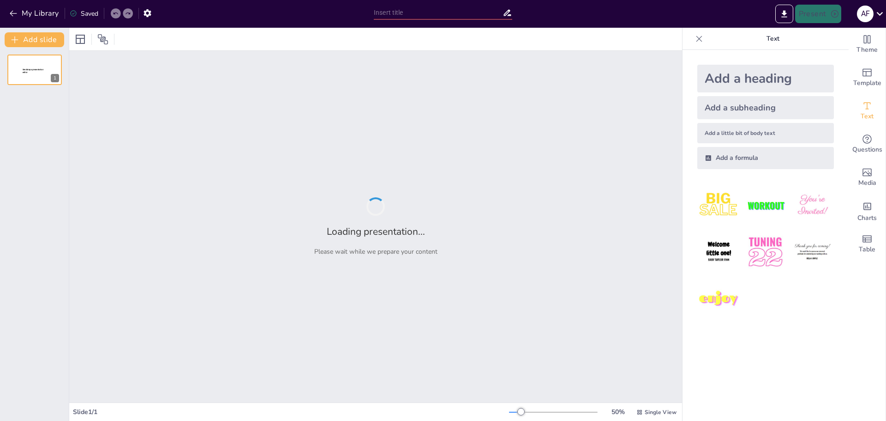
type input "Strategi Manajemen Lahan untuk Optimalisasi Operasional dan Keamanan"
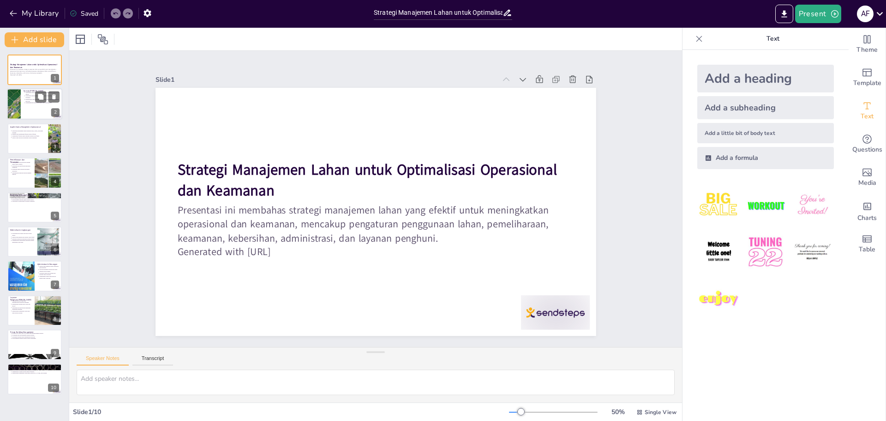
click at [14, 110] on div at bounding box center [13, 104] width 57 height 31
type textarea "Pengaturan penggunaan lahan yang efisien adalah kunci dalam manajemen lahan. Ha…"
